Goal: Check status: Check status

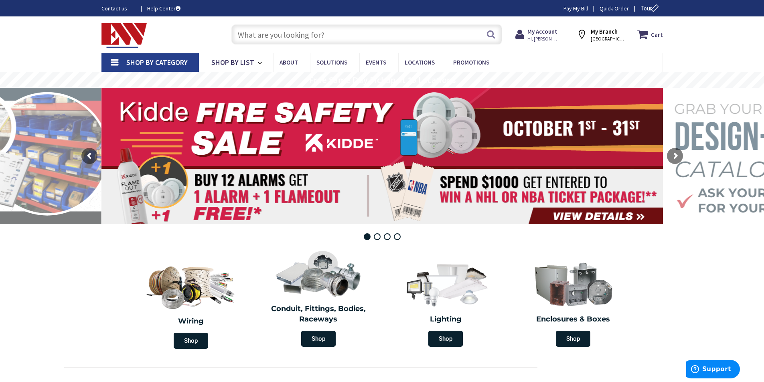
click at [604, 36] on span "FAIRFIELD, CT" at bounding box center [607, 39] width 34 height 6
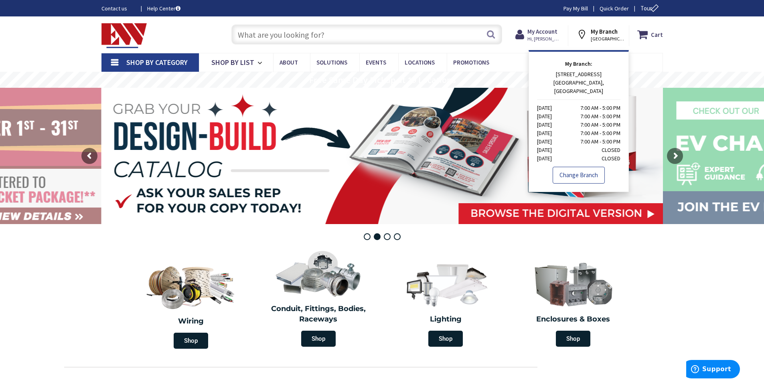
click at [583, 167] on link "Change Branch" at bounding box center [578, 175] width 52 height 17
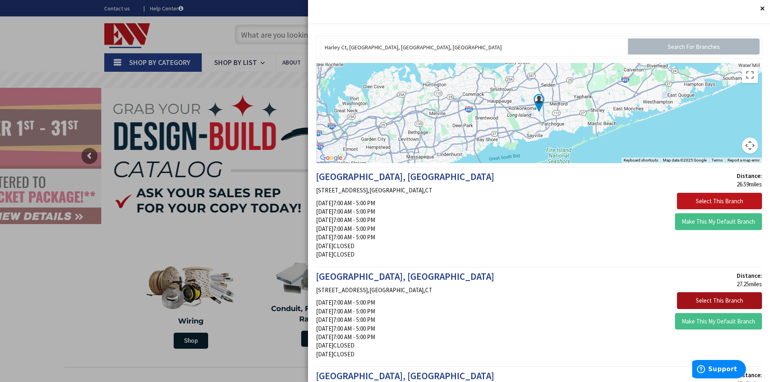
click at [704, 300] on button "Select This Branch" at bounding box center [719, 300] width 85 height 17
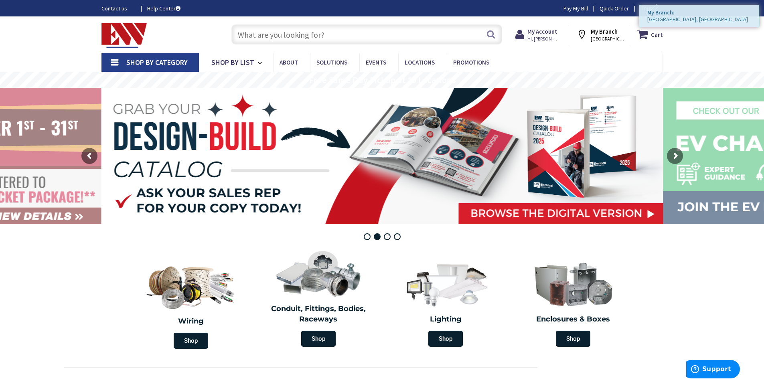
click at [569, 56] on nav "Shop By Category Conduit and Fittings Cable Tray & Accessories Cable Trays Cabl…" at bounding box center [381, 62] width 561 height 19
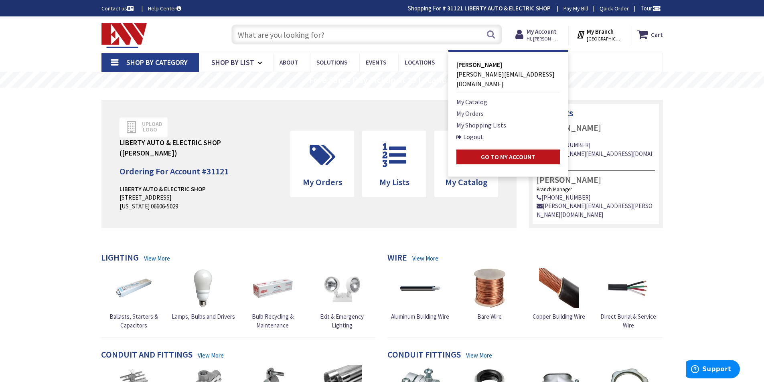
click at [476, 109] on link "My Orders" at bounding box center [469, 114] width 27 height 10
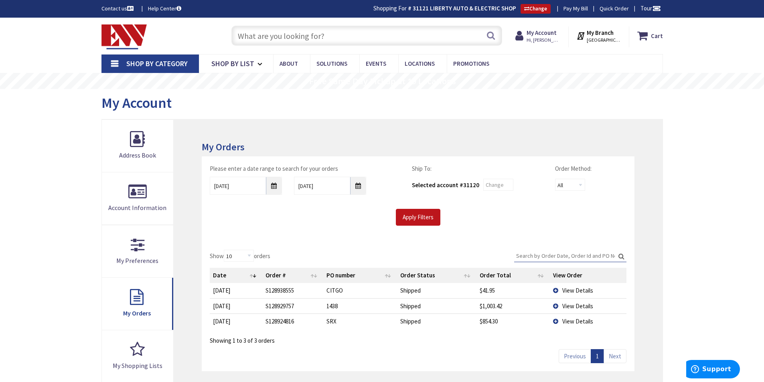
click at [556, 319] on td "View Details" at bounding box center [588, 320] width 77 height 15
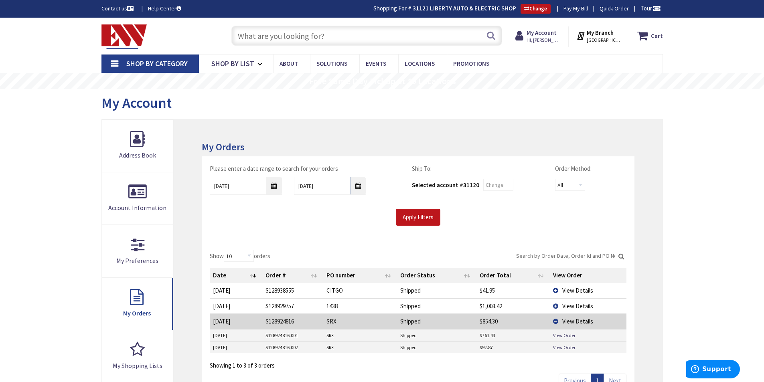
click at [554, 321] on td "View Details" at bounding box center [588, 320] width 77 height 15
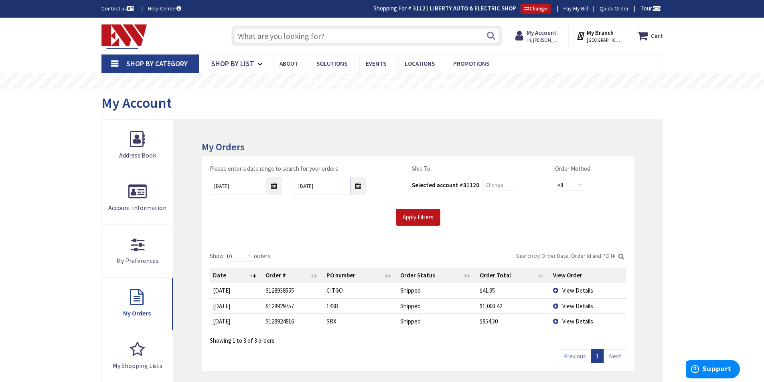
click at [556, 307] on td "View Details" at bounding box center [588, 305] width 77 height 15
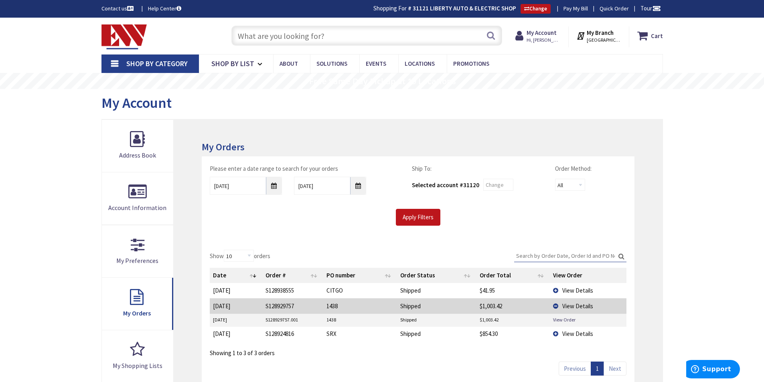
click at [556, 307] on td "View Details" at bounding box center [588, 305] width 77 height 15
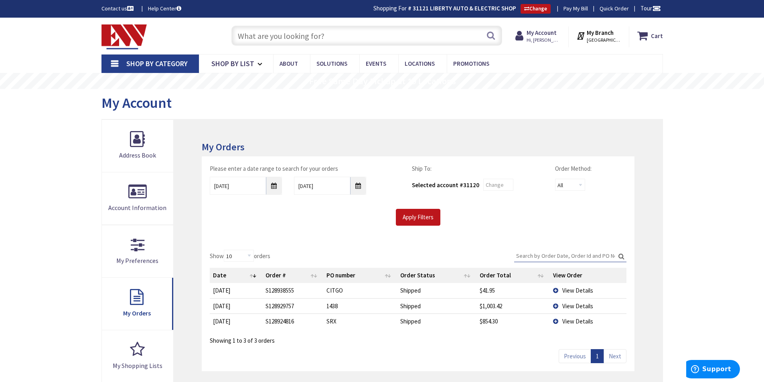
click at [73, 159] on div "Skip to Content Toggle Nav Search Cart My Cart Close" at bounding box center [382, 353] width 764 height 670
click at [708, 166] on div "Skip to Content Toggle Nav Search Cart My Cart Close" at bounding box center [382, 353] width 764 height 670
click at [38, 122] on div "Skip to Content Toggle Nav Search Cart My Cart Close" at bounding box center [382, 353] width 764 height 670
drag, startPoint x: 726, startPoint y: 155, endPoint x: 683, endPoint y: 145, distance: 44.9
click at [726, 155] on div "Skip to Content Toggle Nav Search Cart My Cart Close" at bounding box center [382, 353] width 764 height 670
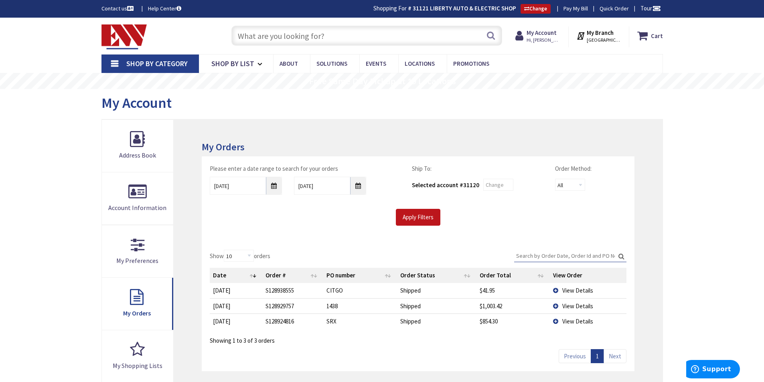
click at [554, 289] on td "View Details" at bounding box center [588, 290] width 77 height 15
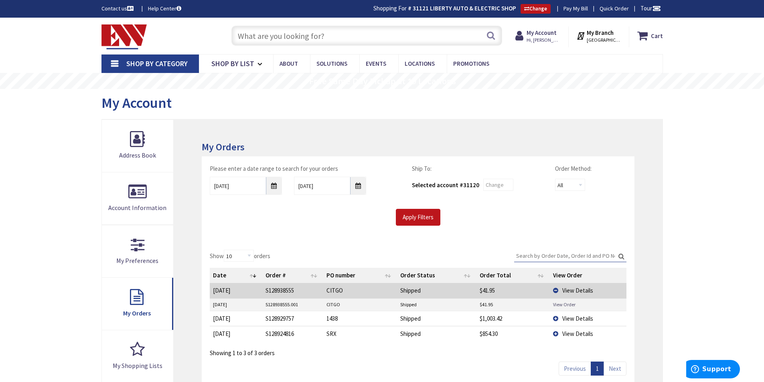
click at [560, 304] on link "View Order" at bounding box center [564, 304] width 22 height 7
click at [718, 196] on div "Skip to Content Toggle Nav Search Cart My Cart Close" at bounding box center [382, 353] width 764 height 670
click at [38, 109] on div "Skip to Content Toggle Nav Search Cart My Cart Close" at bounding box center [382, 353] width 764 height 670
drag, startPoint x: 696, startPoint y: 121, endPoint x: 688, endPoint y: 116, distance: 9.8
click at [695, 118] on div "Skip to Content Toggle Nav Search Cart My Cart Close" at bounding box center [382, 353] width 764 height 670
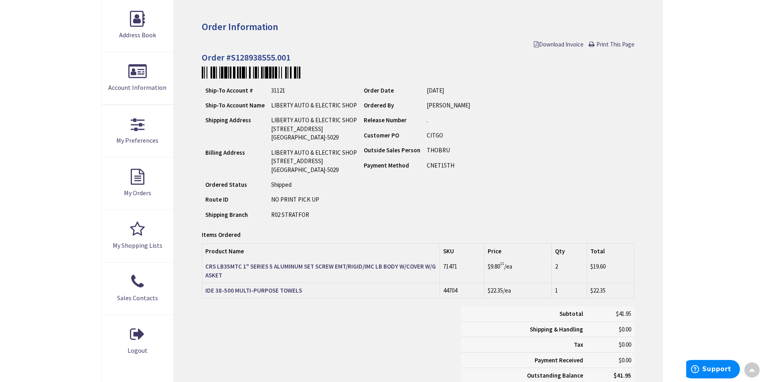
scroll to position [121, 0]
